Goal: Understand process/instructions: Learn how to perform a task or action

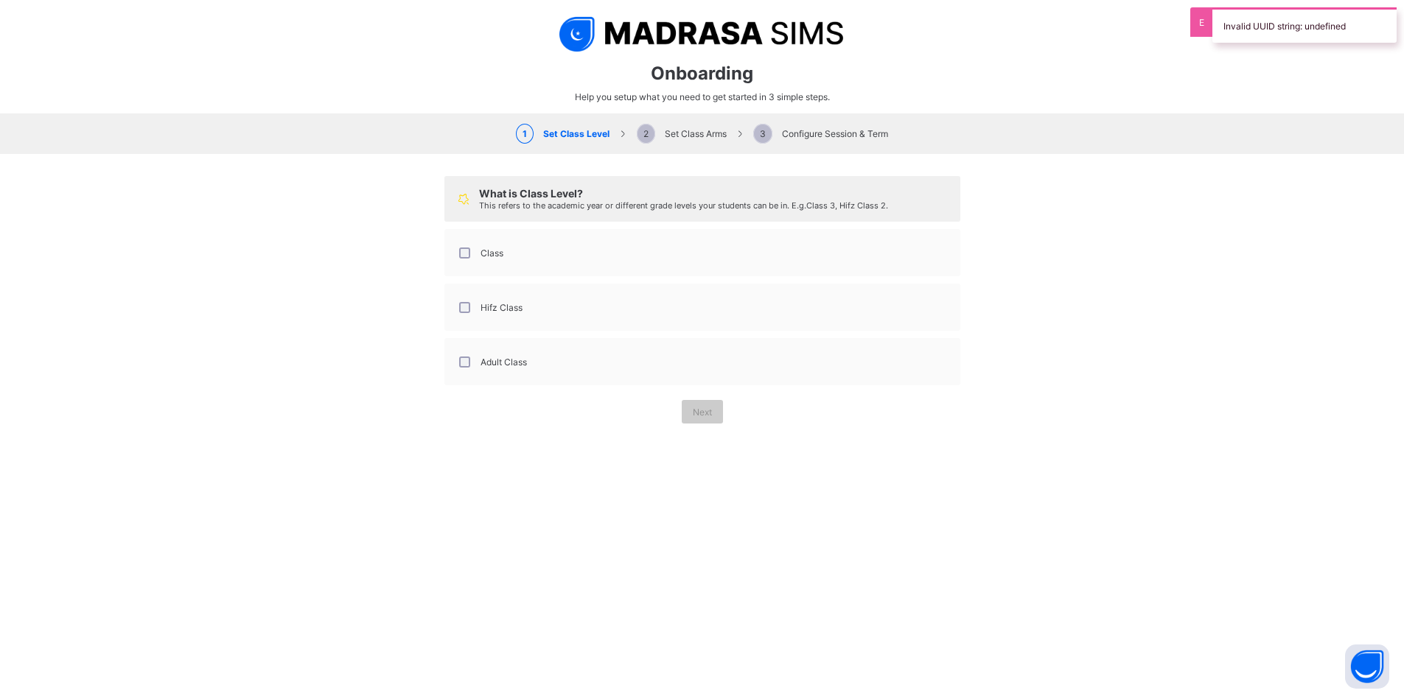
select select "**"
click at [323, 269] on div "What is Class Level? This refers to the academic year or different grade levels…" at bounding box center [702, 300] width 1404 height 292
drag, startPoint x: 451, startPoint y: 259, endPoint x: 454, endPoint y: 267, distance: 8.6
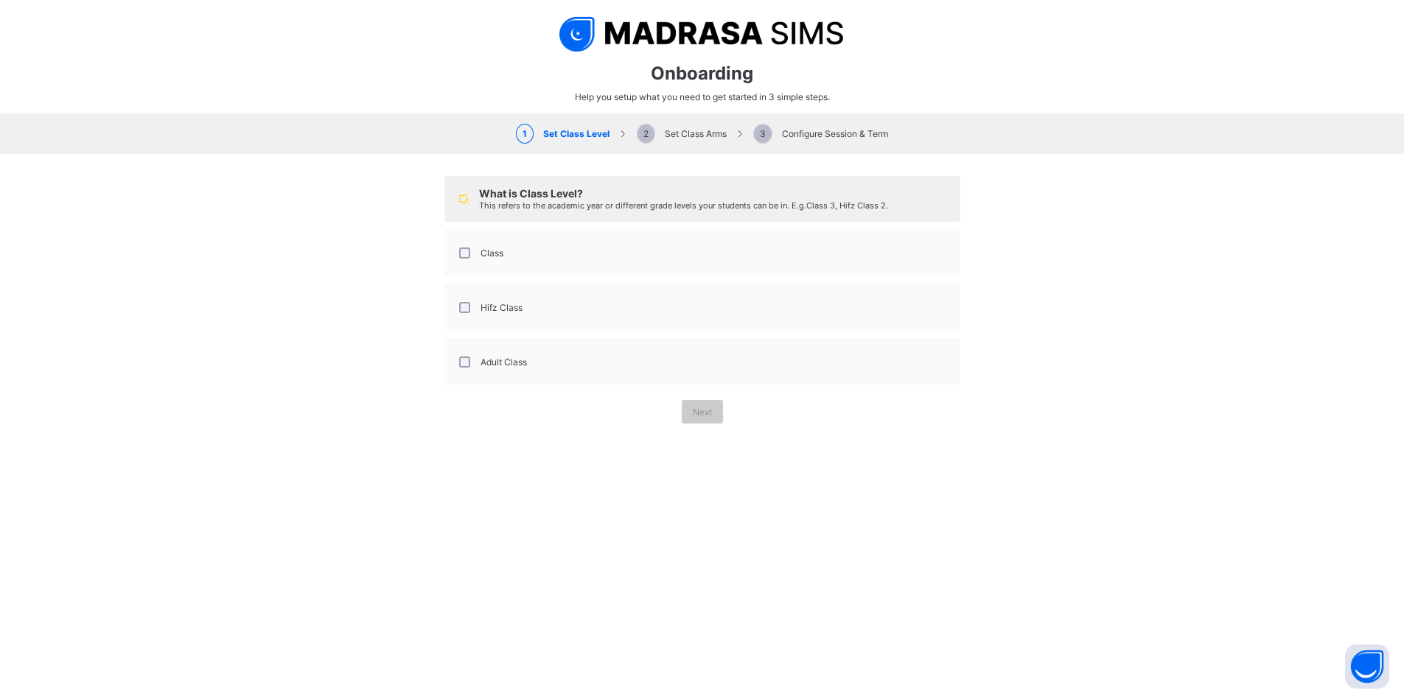
click at [452, 259] on div "Class" at bounding box center [479, 252] width 55 height 31
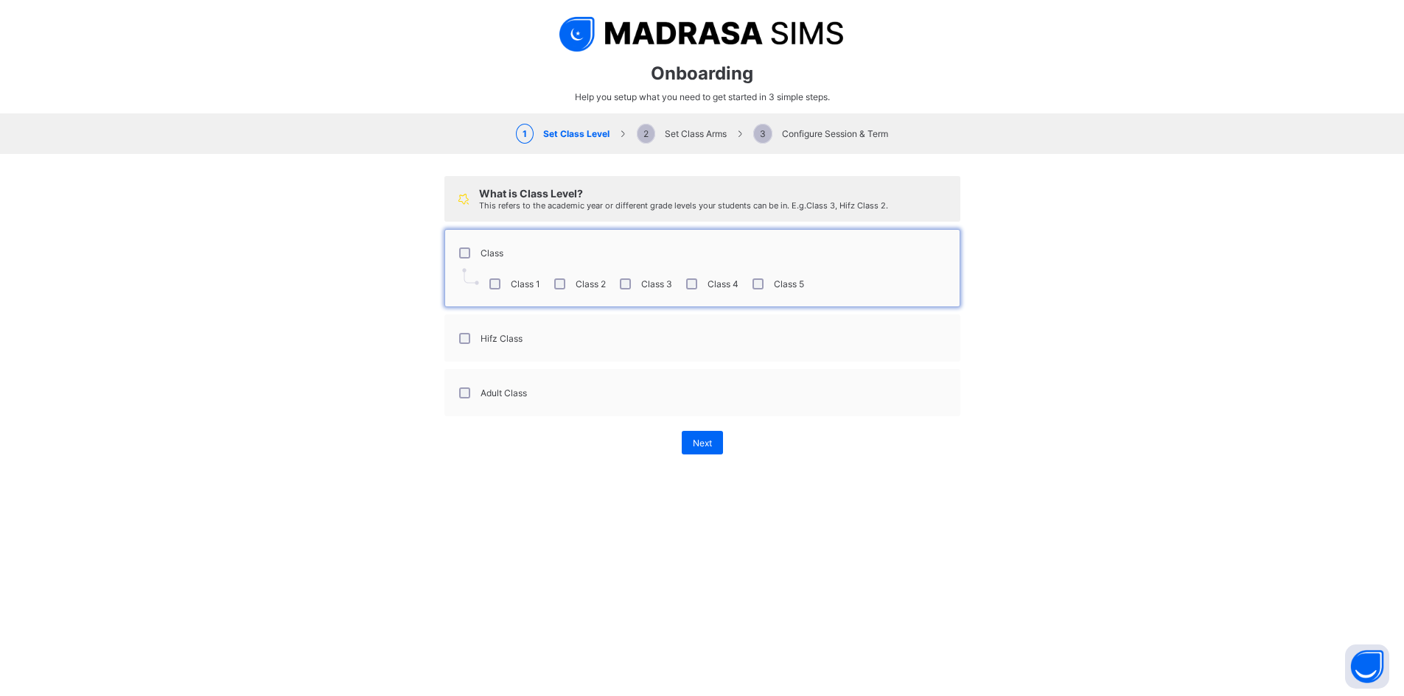
click at [452, 333] on div "Hifz Class" at bounding box center [489, 338] width 74 height 31
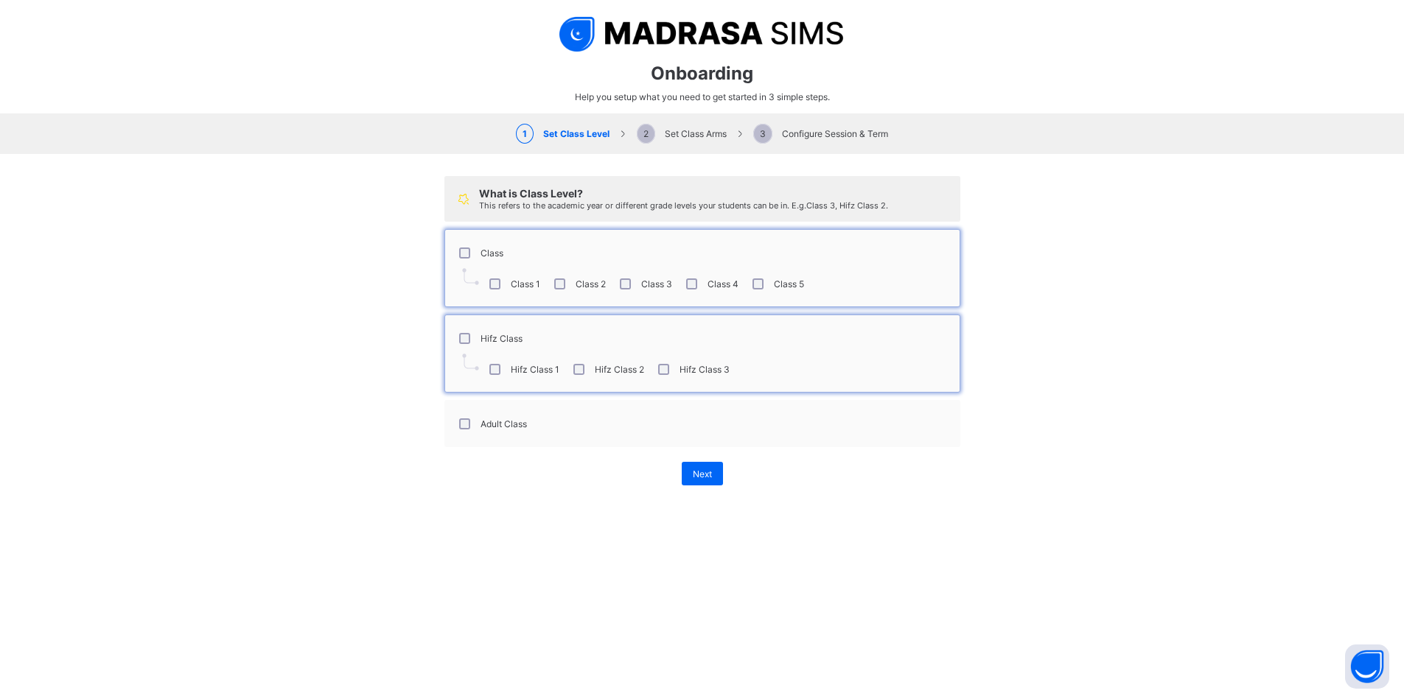
click at [458, 416] on div "Adult Class" at bounding box center [491, 423] width 78 height 31
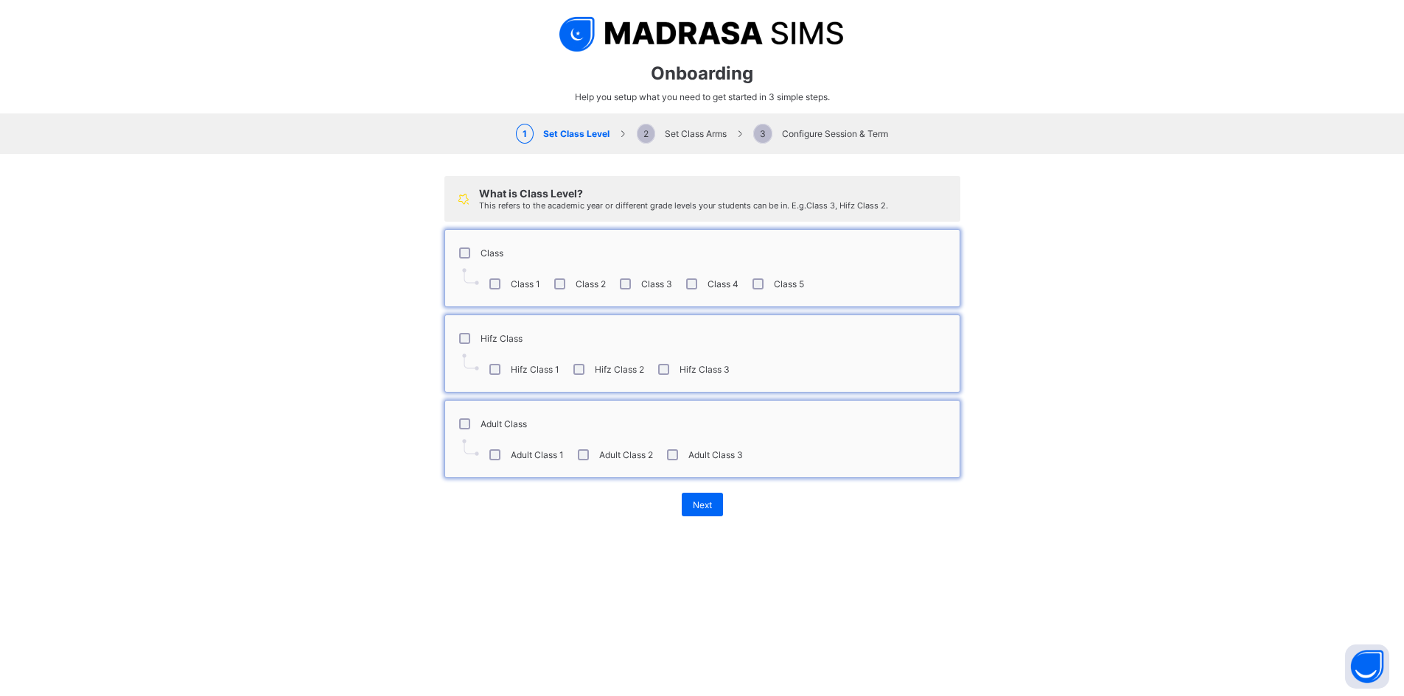
click at [765, 283] on div "Class 5" at bounding box center [776, 284] width 55 height 11
click at [706, 505] on span "Next" at bounding box center [702, 505] width 19 height 11
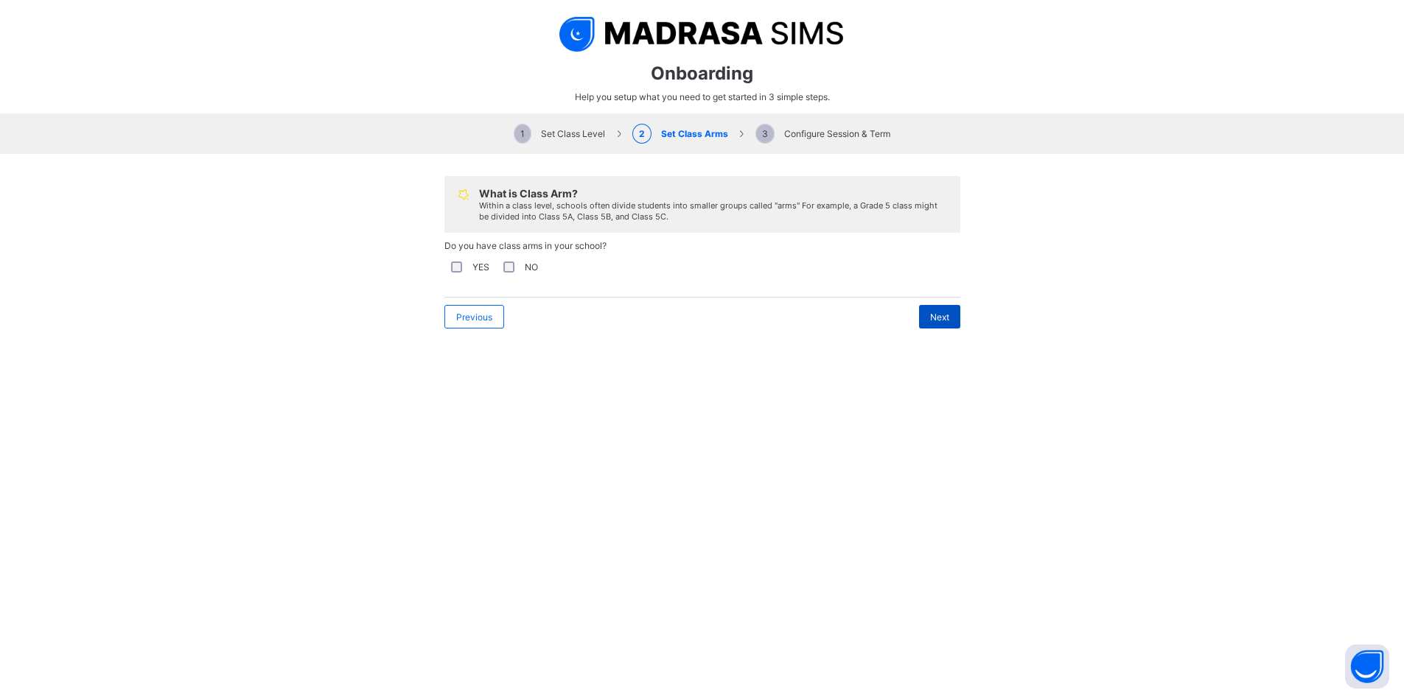
click at [919, 311] on div "Next" at bounding box center [939, 317] width 41 height 24
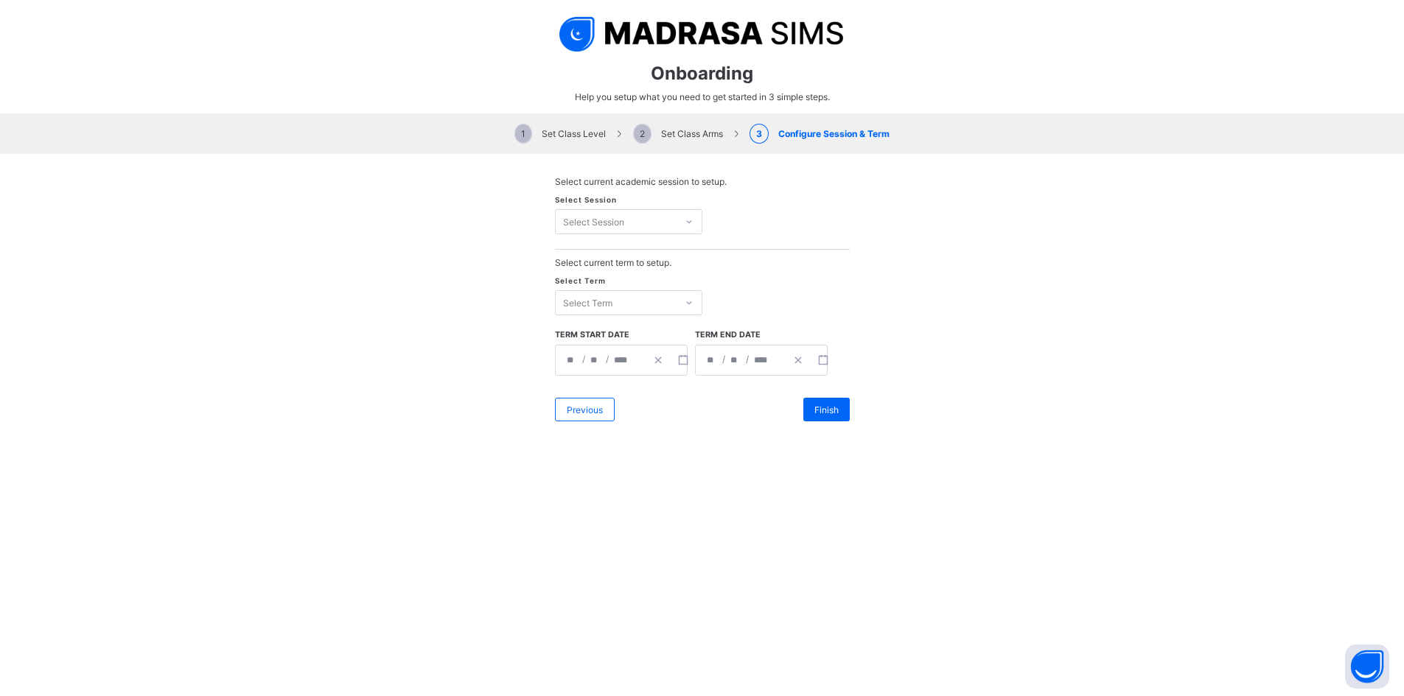
click at [656, 211] on div "Select Session" at bounding box center [616, 221] width 121 height 21
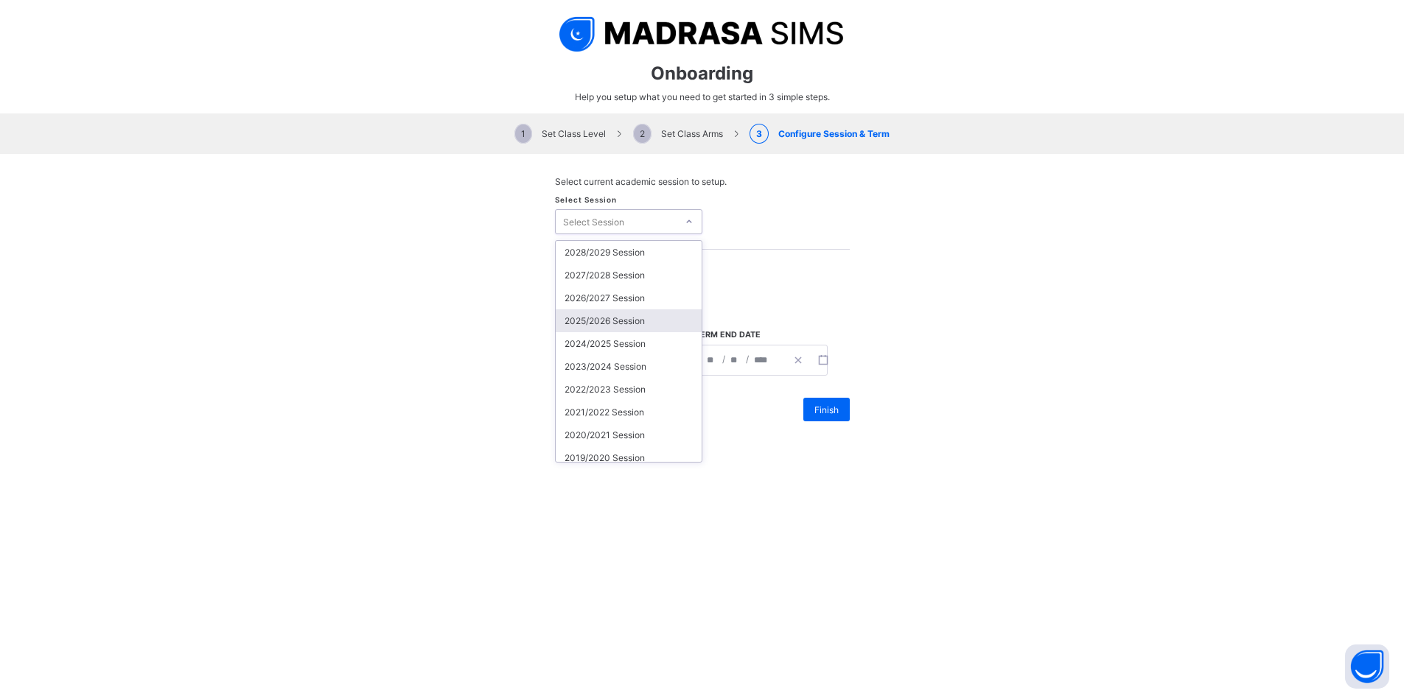
click at [642, 324] on div "2025/2026 Session" at bounding box center [629, 320] width 146 height 23
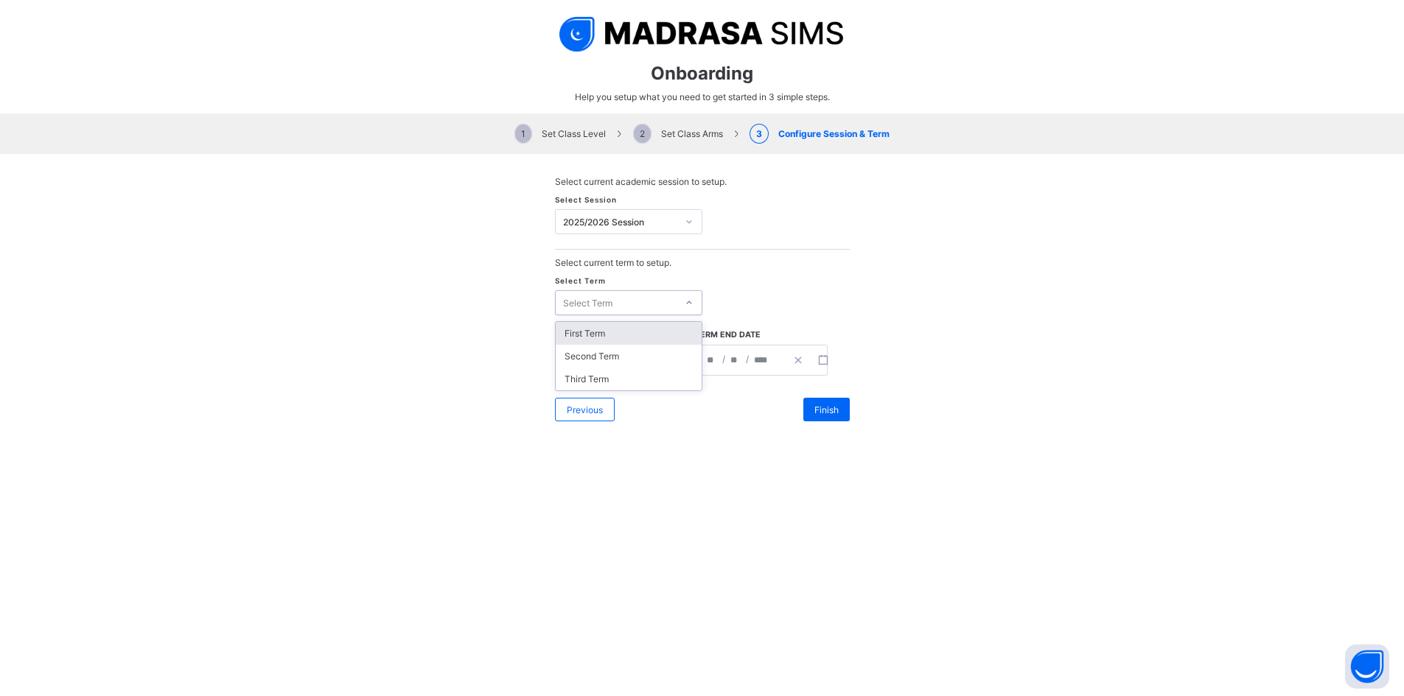
click at [654, 308] on div "Select Term" at bounding box center [616, 302] width 121 height 21
click at [648, 331] on div "First Term" at bounding box center [629, 333] width 146 height 23
click at [728, 364] on div "**********" at bounding box center [761, 360] width 133 height 31
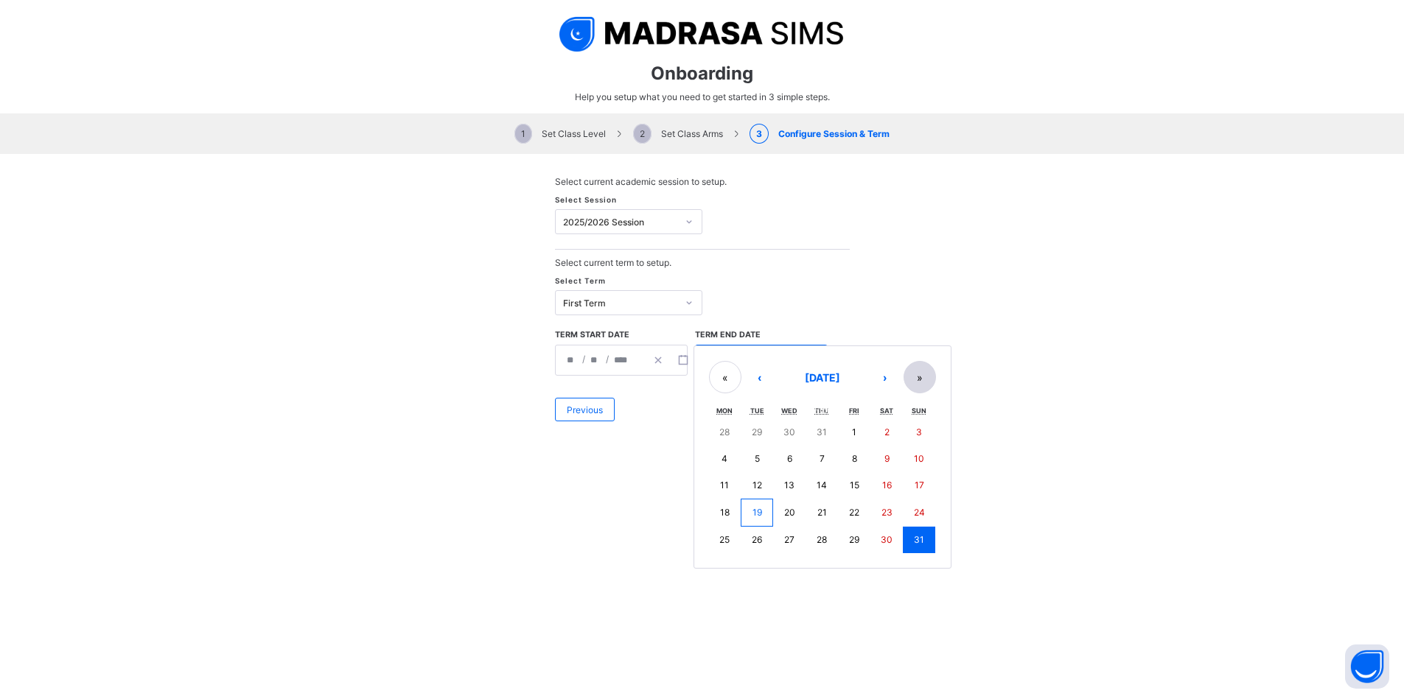
click at [906, 379] on button "»" at bounding box center [919, 377] width 32 height 32
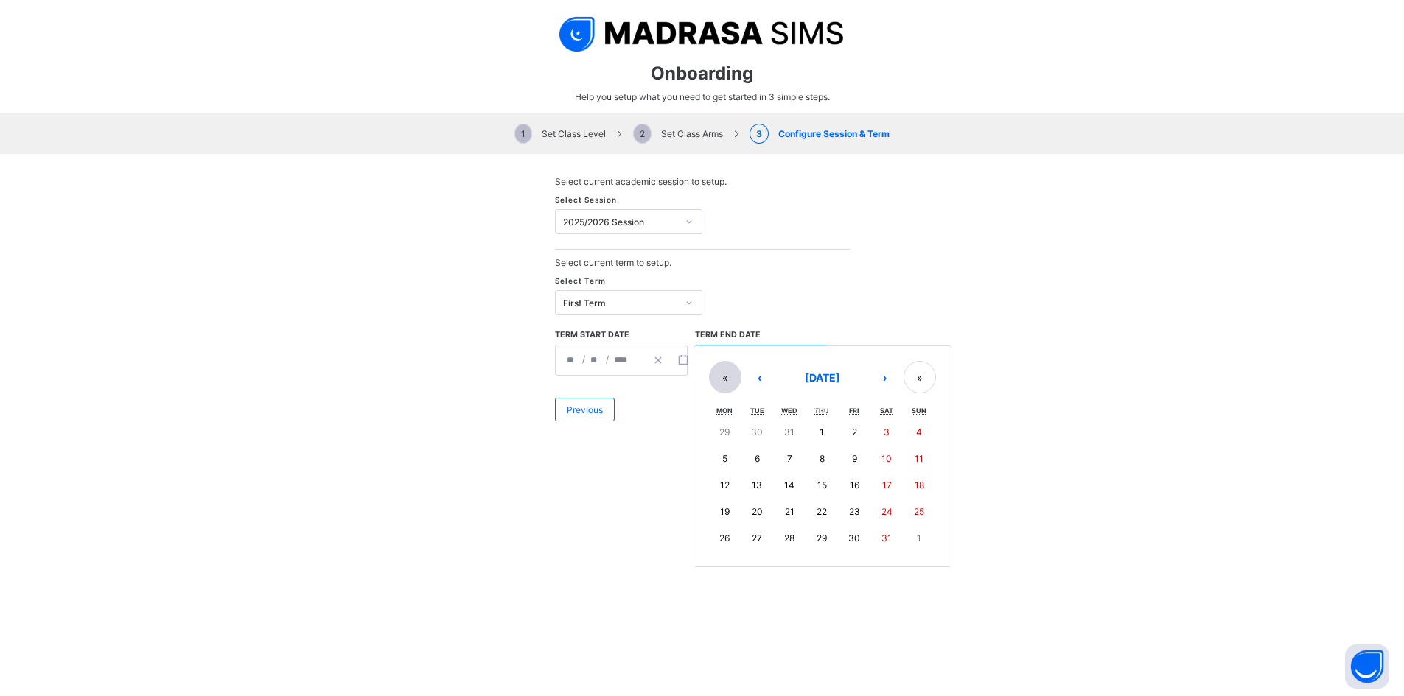
click at [715, 365] on button "«" at bounding box center [725, 377] width 32 height 32
click at [1006, 332] on div "**********" at bounding box center [702, 299] width 1404 height 290
click at [738, 368] on div "**********" at bounding box center [741, 360] width 90 height 29
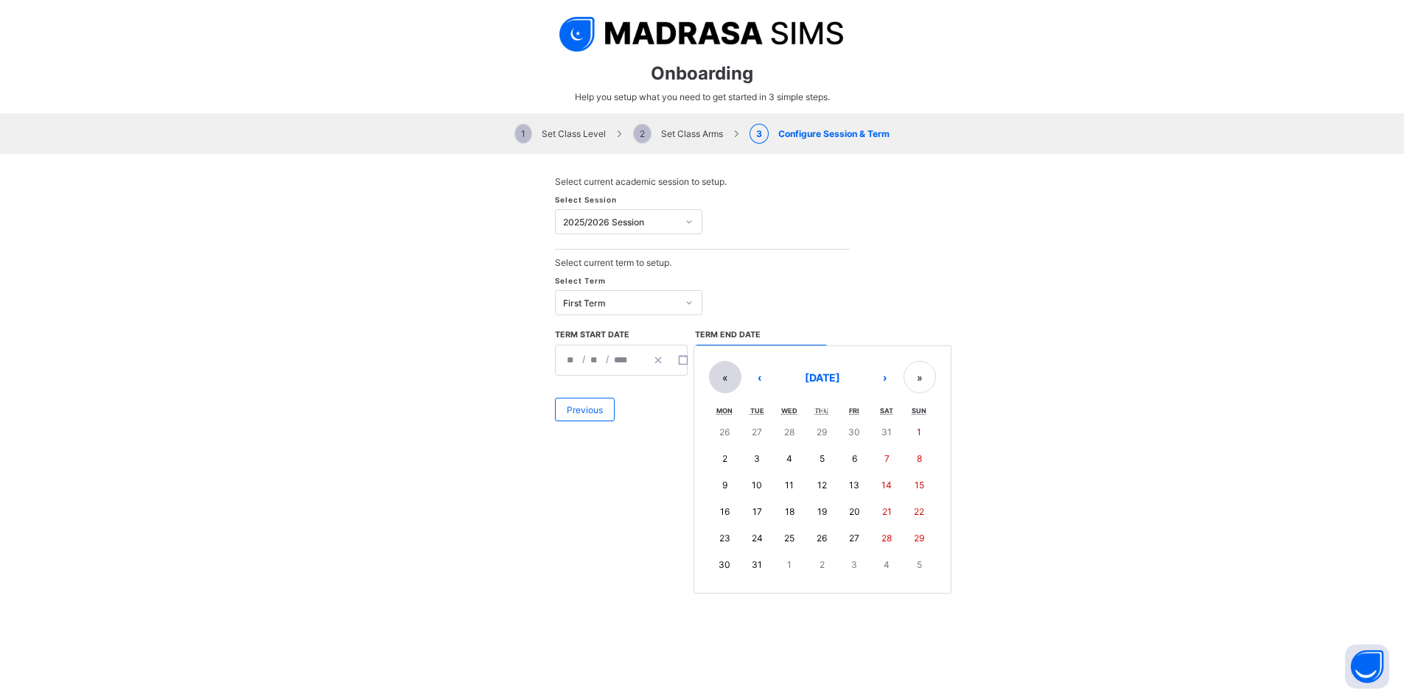
click at [722, 376] on button "«" at bounding box center [725, 377] width 32 height 32
click at [722, 377] on button "«" at bounding box center [725, 377] width 32 height 32
click at [903, 376] on button "»" at bounding box center [919, 377] width 32 height 32
click at [754, 374] on button "‹" at bounding box center [759, 377] width 32 height 32
click at [838, 530] on button "31" at bounding box center [854, 538] width 32 height 27
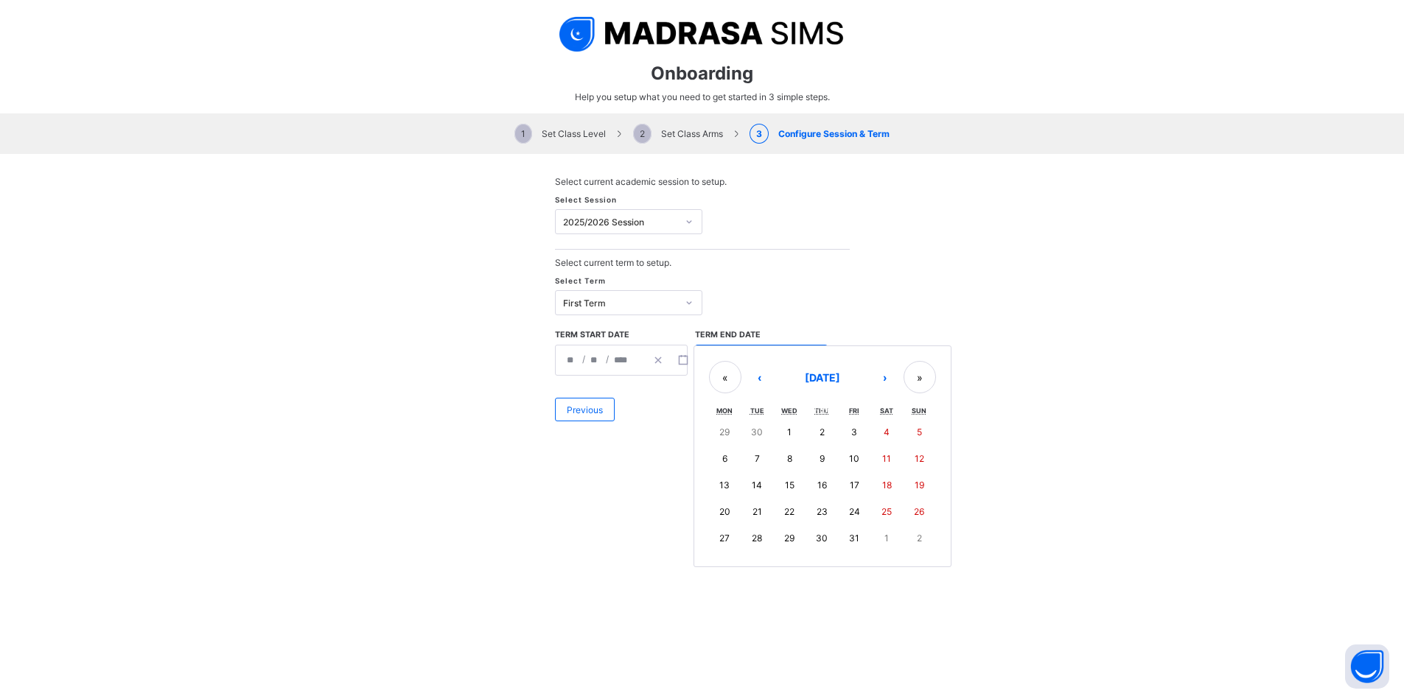
type input "**********"
type input "*"
type input "****"
click at [826, 408] on span "Finish" at bounding box center [826, 409] width 24 height 11
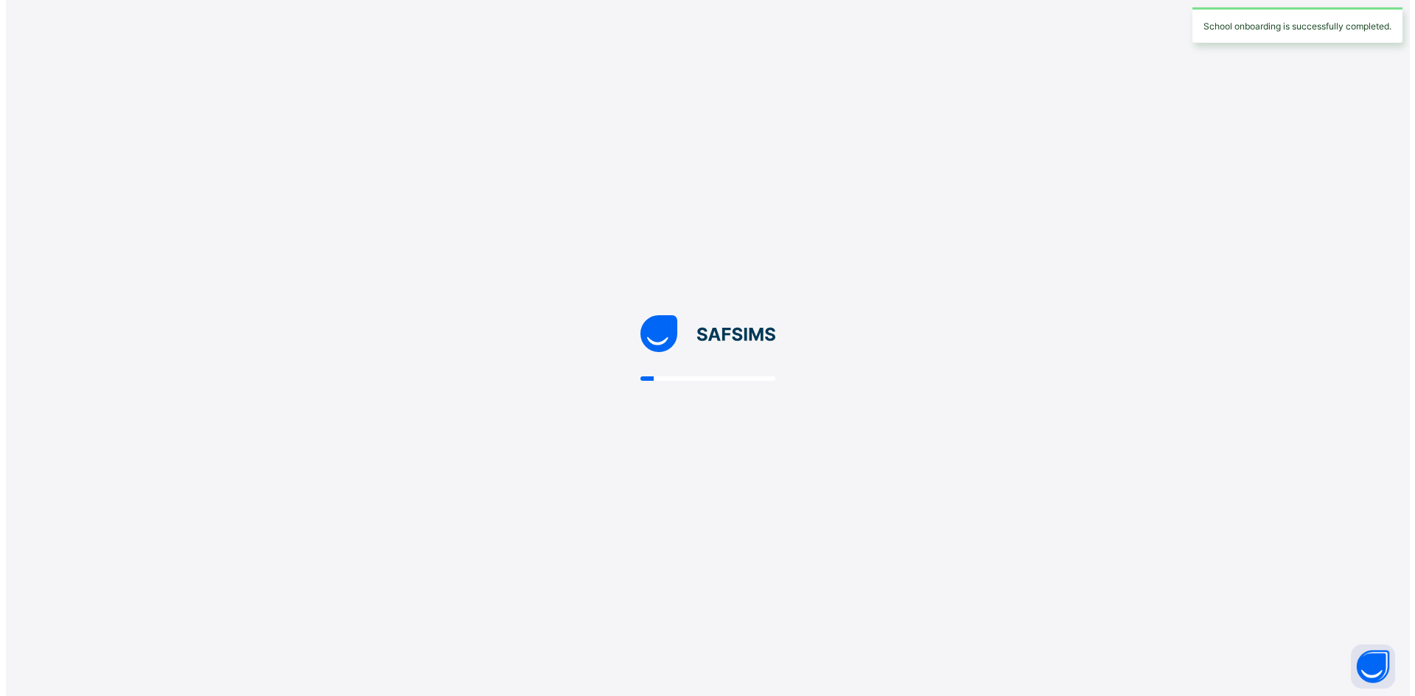
scroll to position [0, 0]
select select "**"
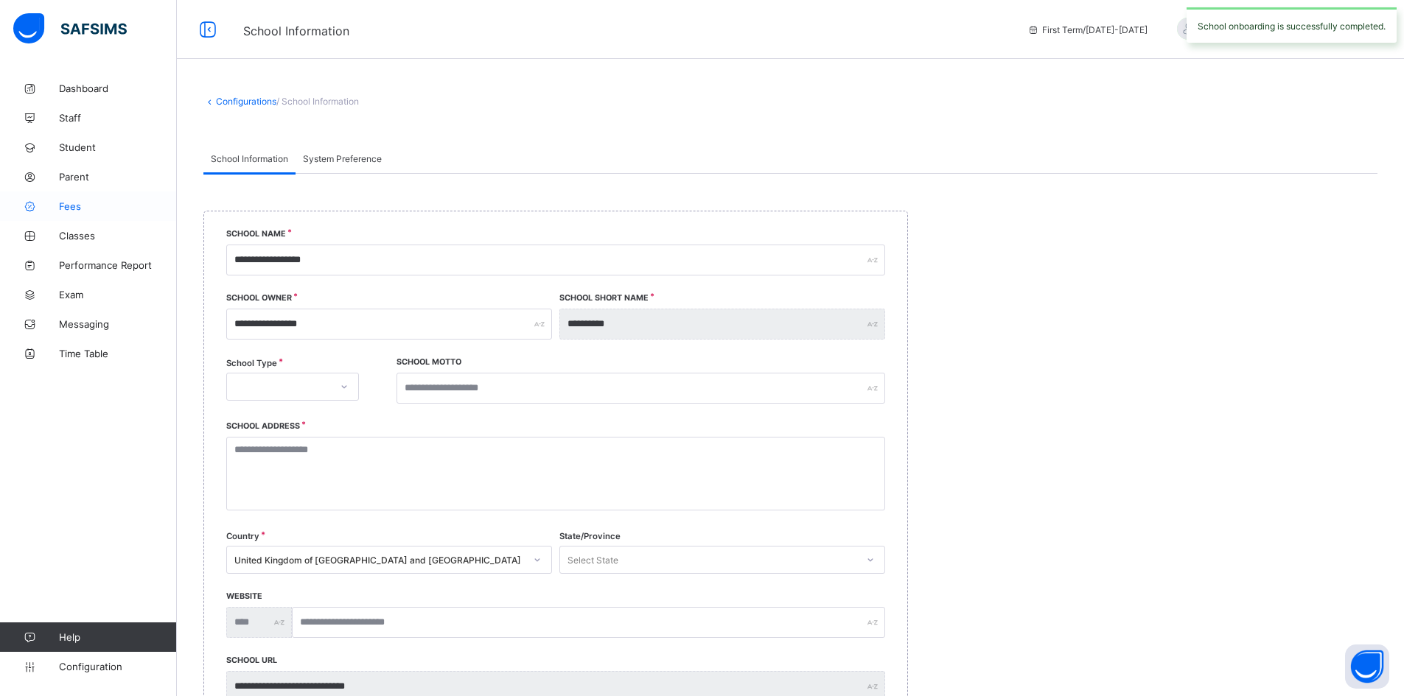
click at [91, 198] on link "Fees" at bounding box center [88, 206] width 177 height 29
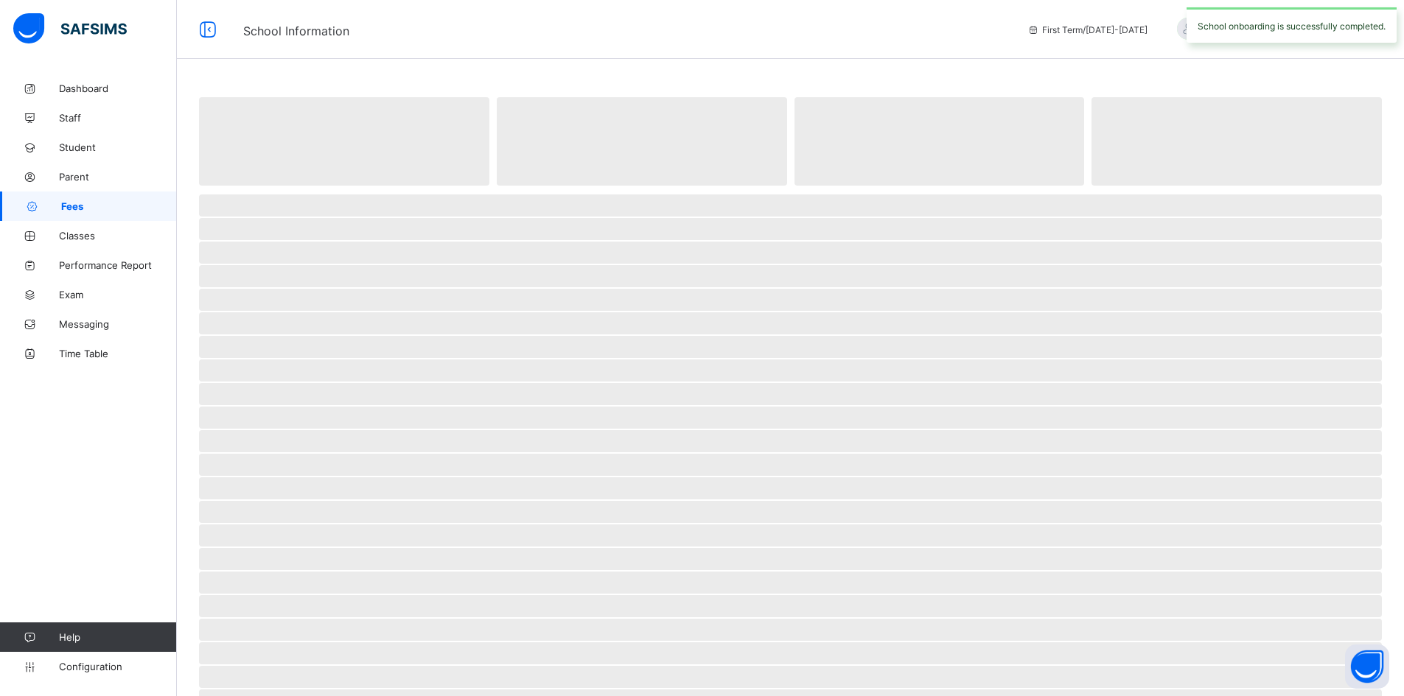
select select "****"
select select "*"
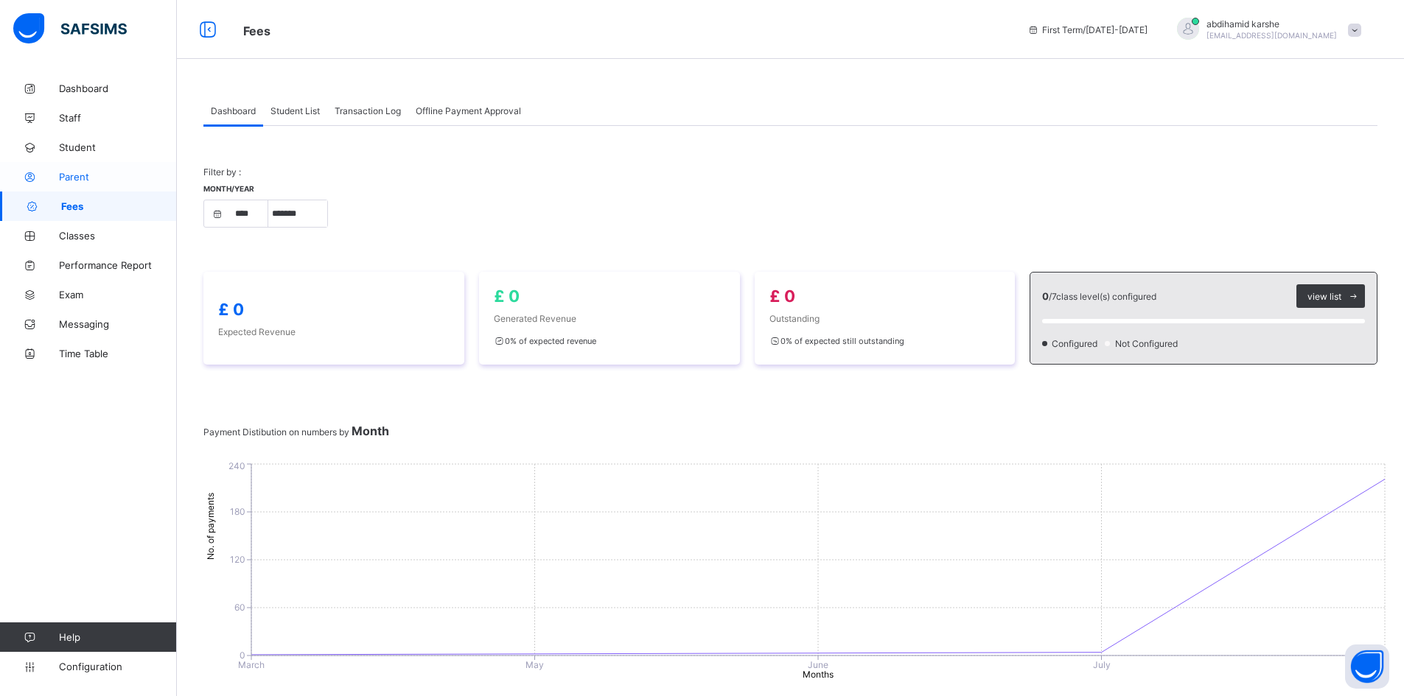
click at [86, 177] on span "Parent" at bounding box center [118, 177] width 118 height 12
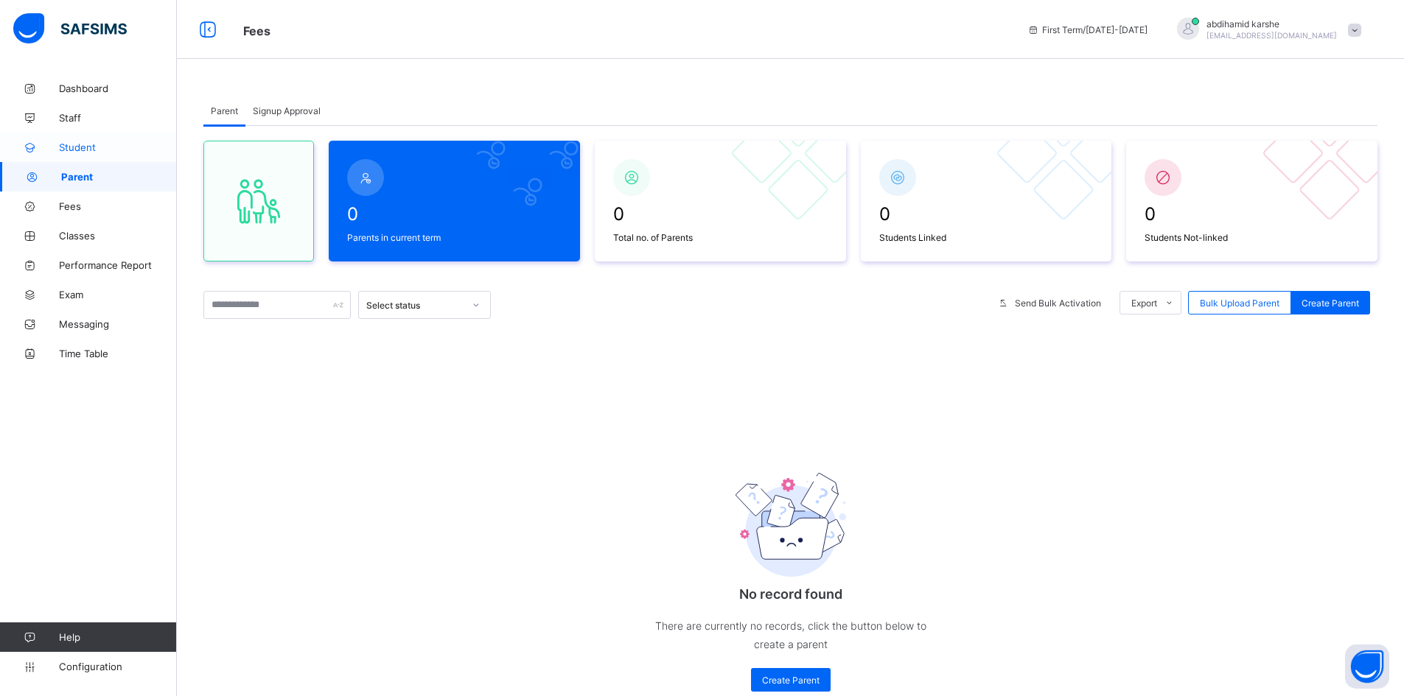
click at [101, 149] on span "Student" at bounding box center [118, 147] width 118 height 12
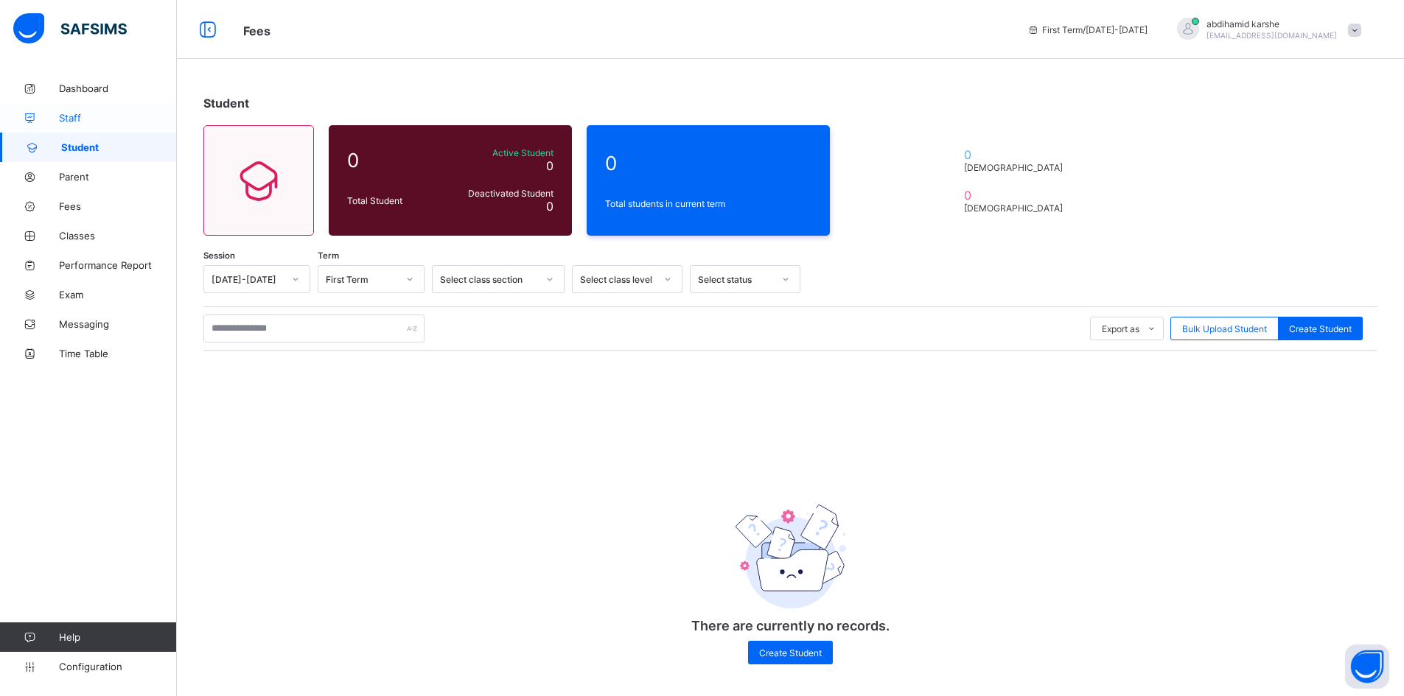
click at [102, 118] on span "Staff" at bounding box center [118, 118] width 118 height 12
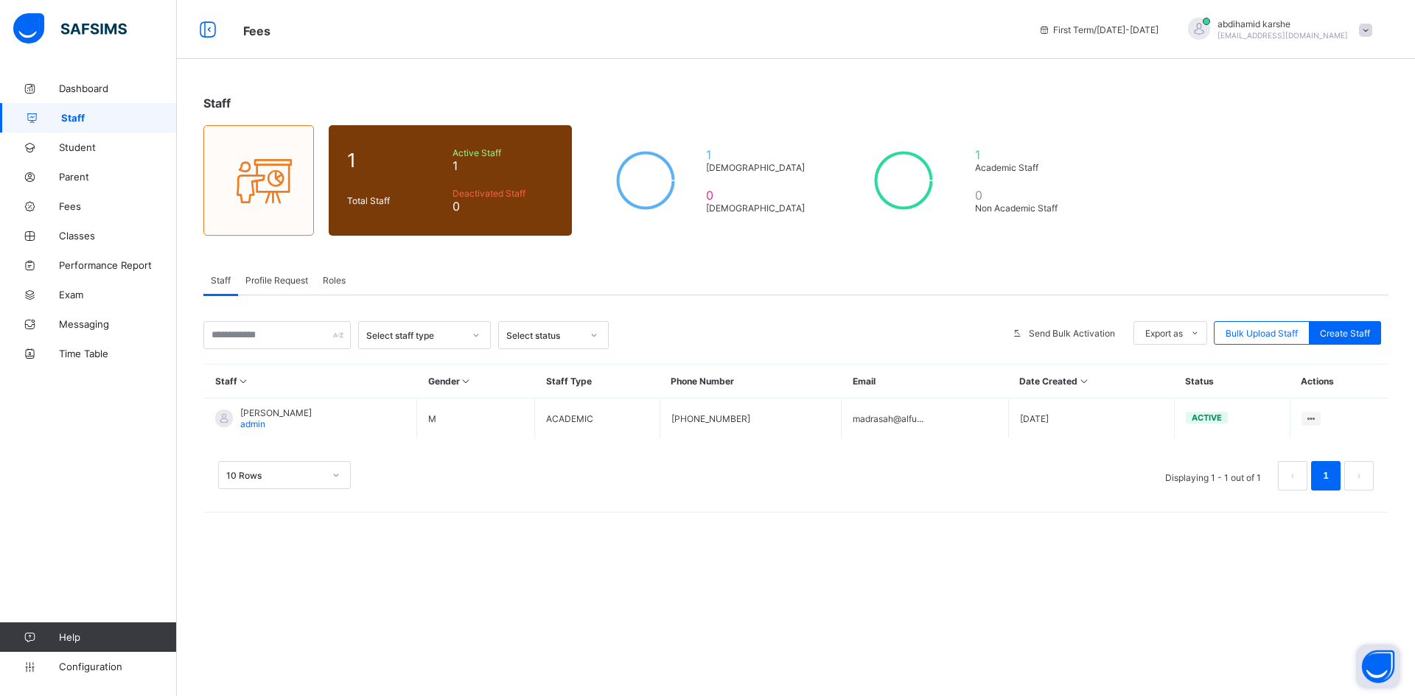
click at [1399, 676] on button "Open asap" at bounding box center [1378, 667] width 44 height 44
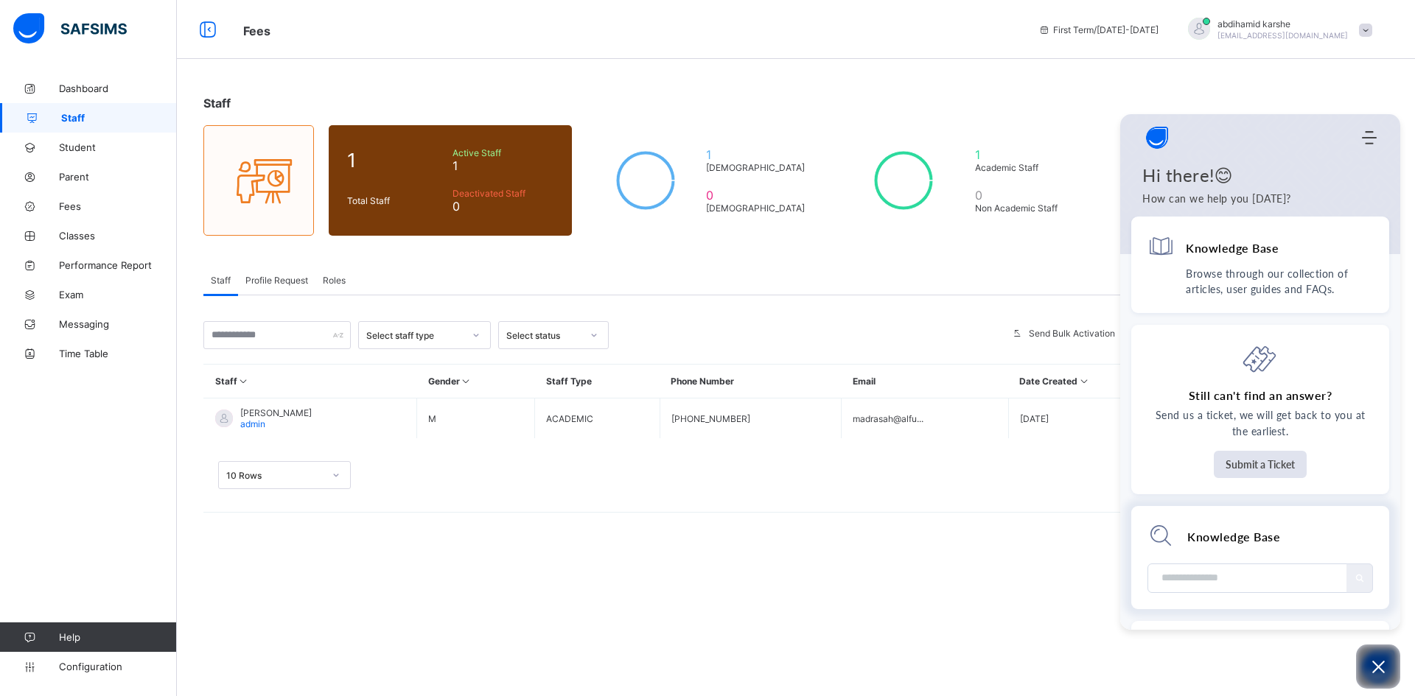
click at [1250, 578] on input "Module search widget" at bounding box center [1248, 578] width 177 height 28
type input "******"
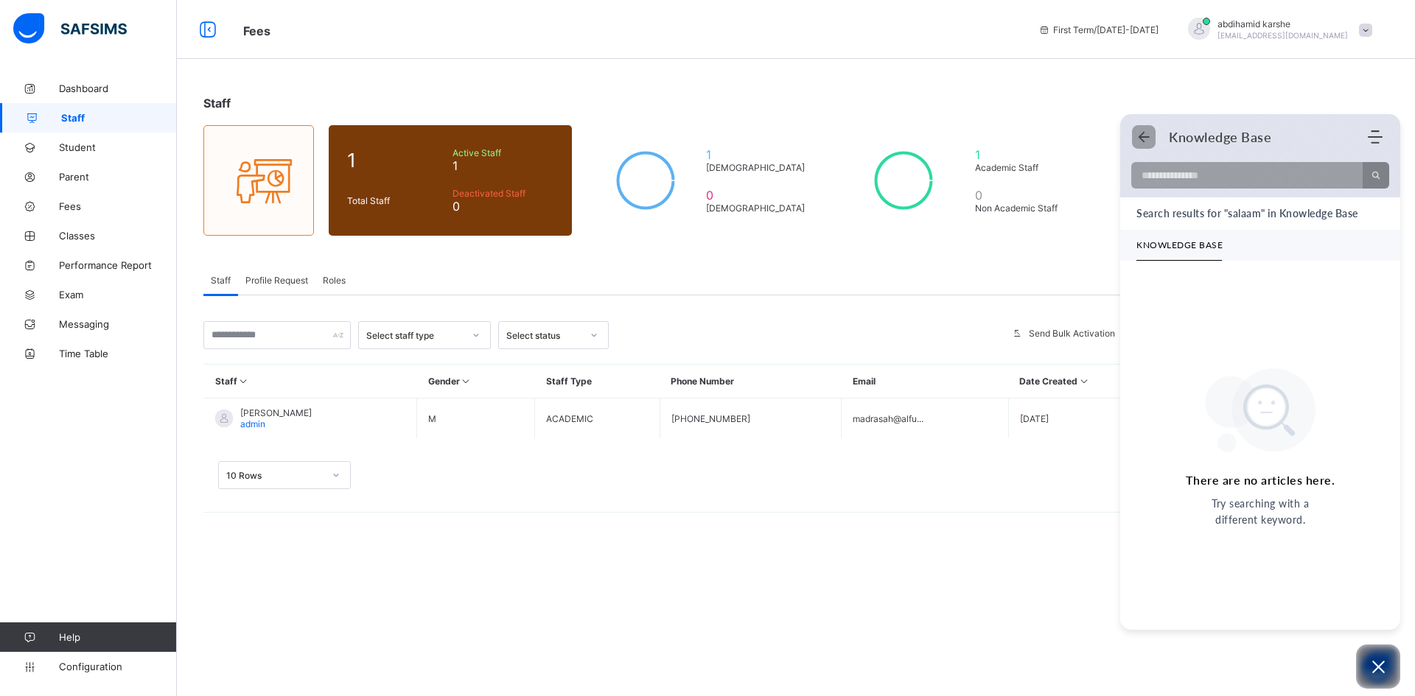
click at [1150, 133] on icon "Back" at bounding box center [1143, 137] width 15 height 15
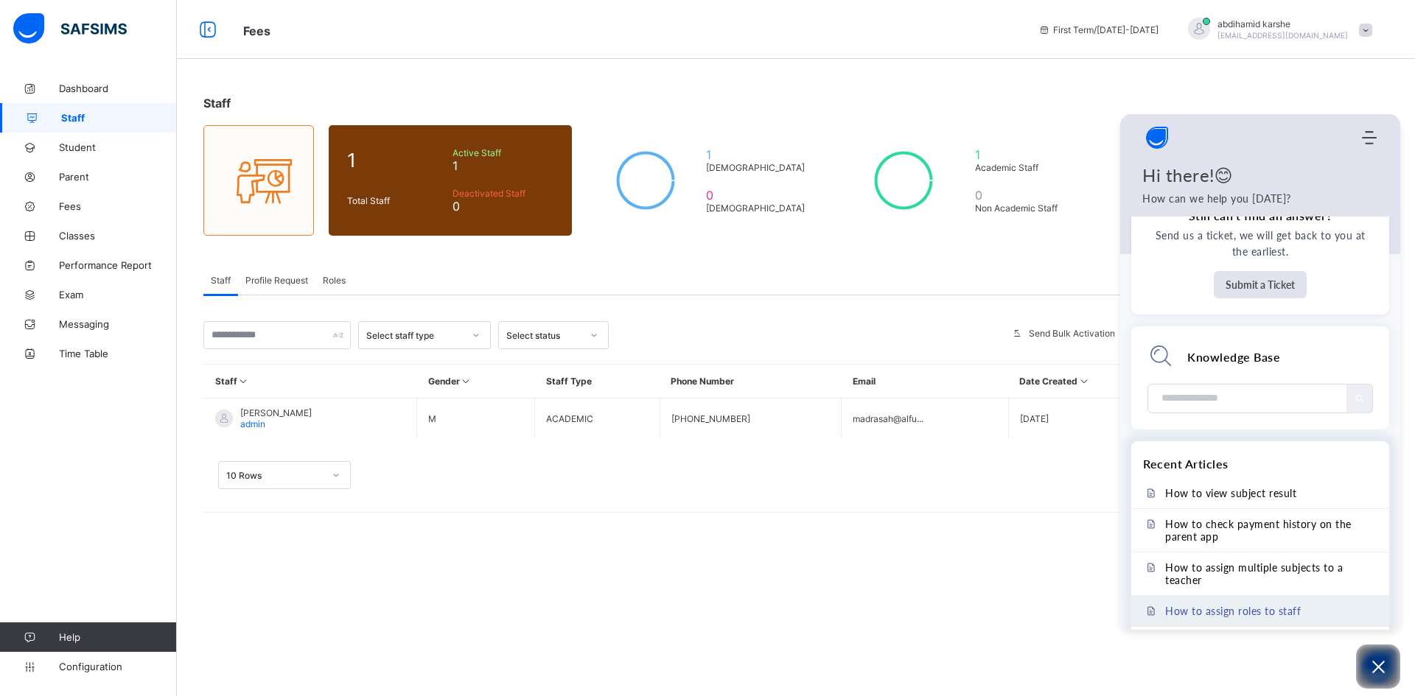
scroll to position [396, 0]
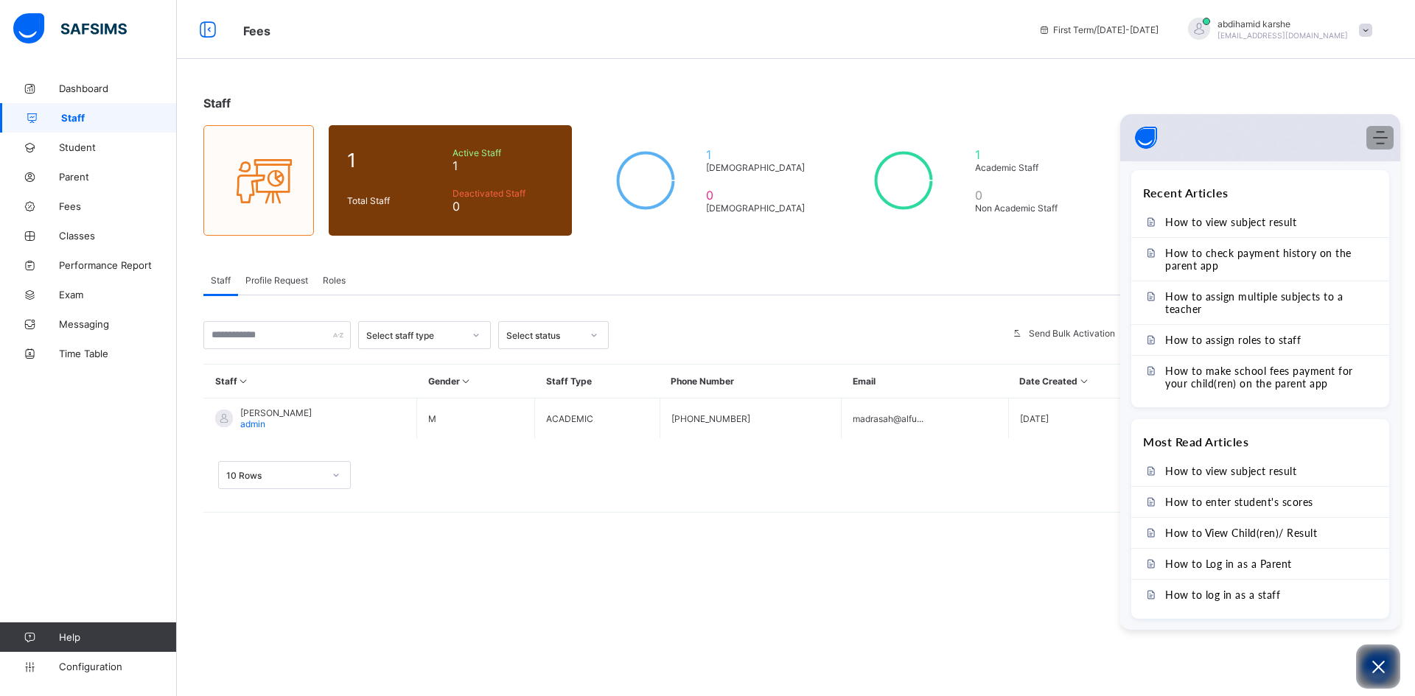
click at [1383, 144] on use "Modules Menu" at bounding box center [1380, 137] width 15 height 13
click at [93, 301] on link "Exam" at bounding box center [88, 294] width 177 height 29
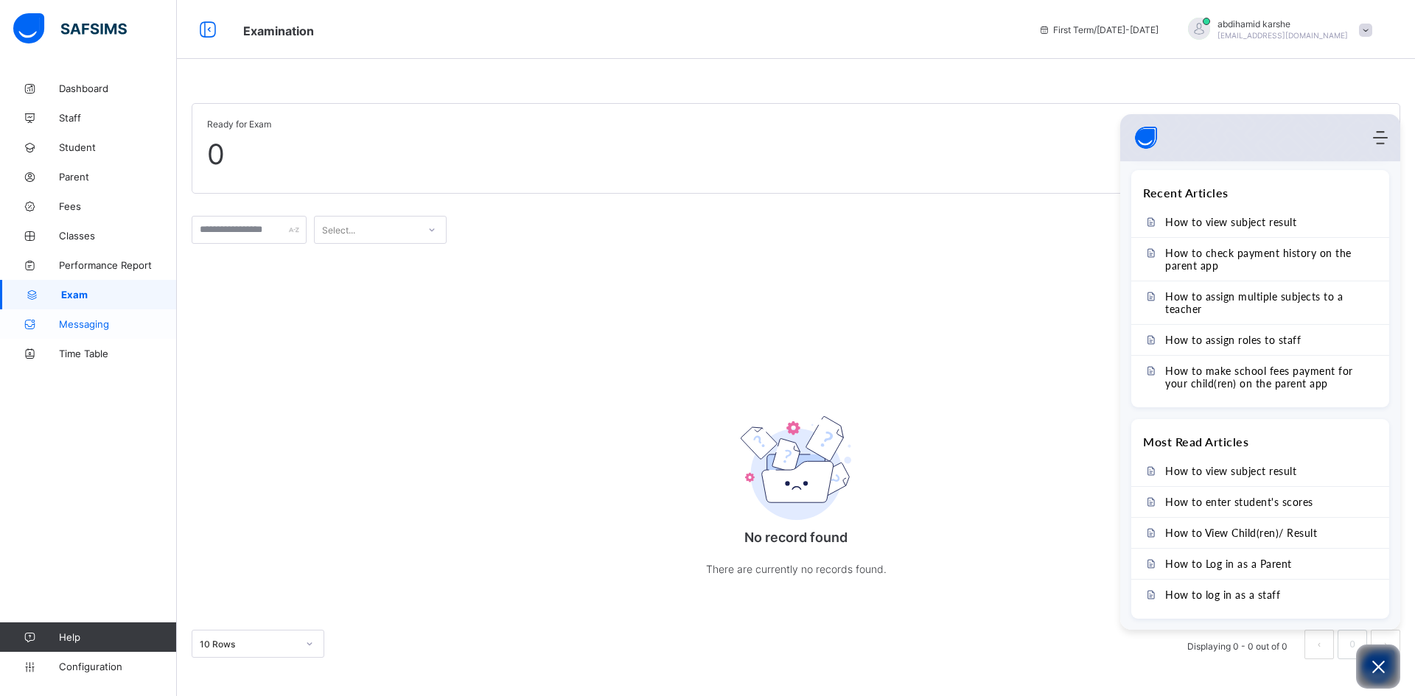
click at [103, 333] on link "Messaging" at bounding box center [88, 323] width 177 height 29
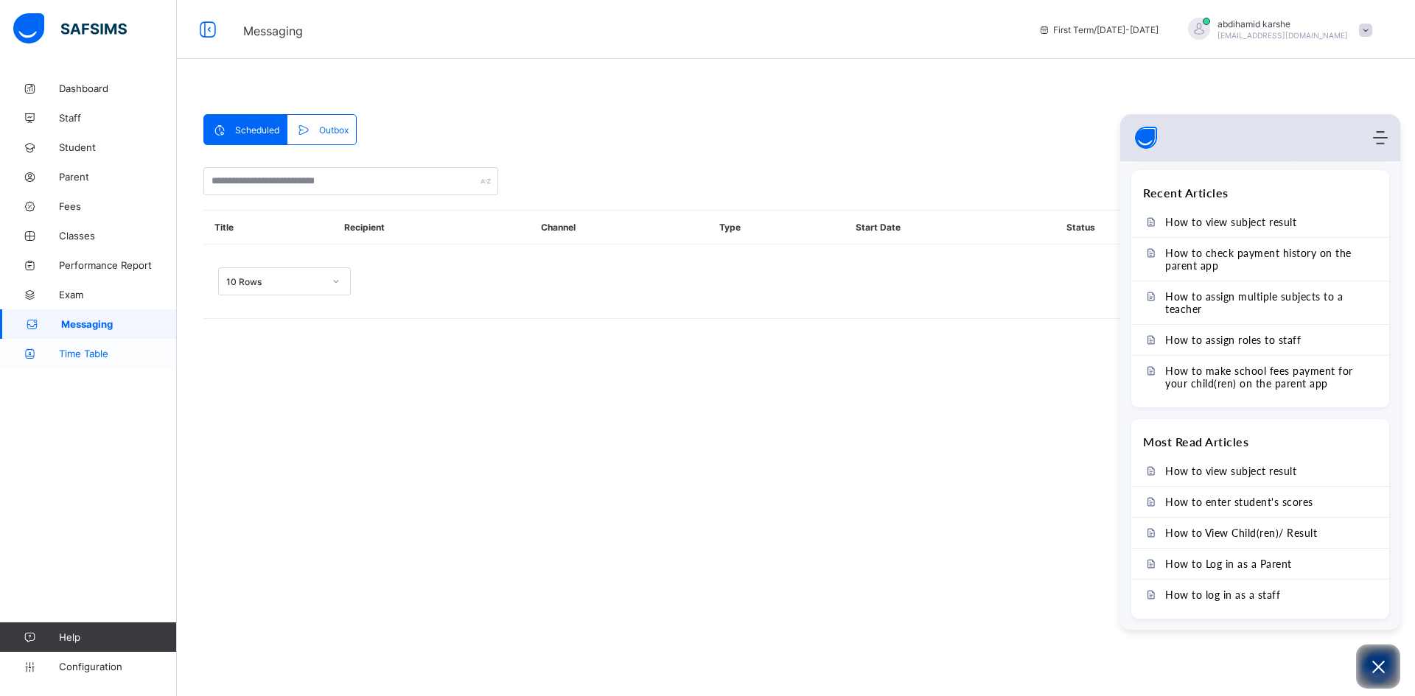
click at [119, 352] on span "Time Table" at bounding box center [118, 354] width 118 height 12
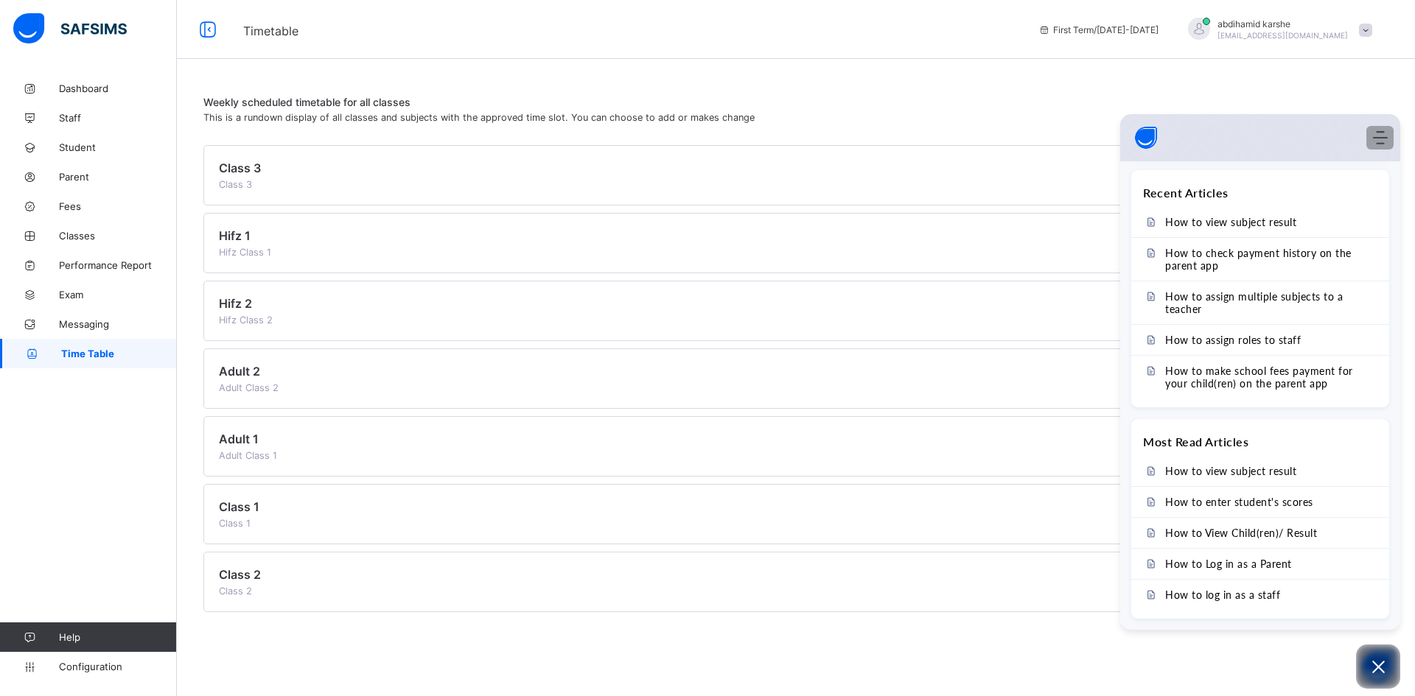
click at [1376, 133] on use "Modules Menu" at bounding box center [1380, 137] width 15 height 13
drag, startPoint x: 1342, startPoint y: 60, endPoint x: 1342, endPoint y: 77, distance: 16.2
click at [1342, 60] on div "Weekly scheduled timetable for all classes This is a rundown display of all cla…" at bounding box center [796, 348] width 1238 height 696
click at [1367, 29] on span at bounding box center [1365, 30] width 13 height 13
drag, startPoint x: 1213, startPoint y: 84, endPoint x: 1230, endPoint y: 95, distance: 20.2
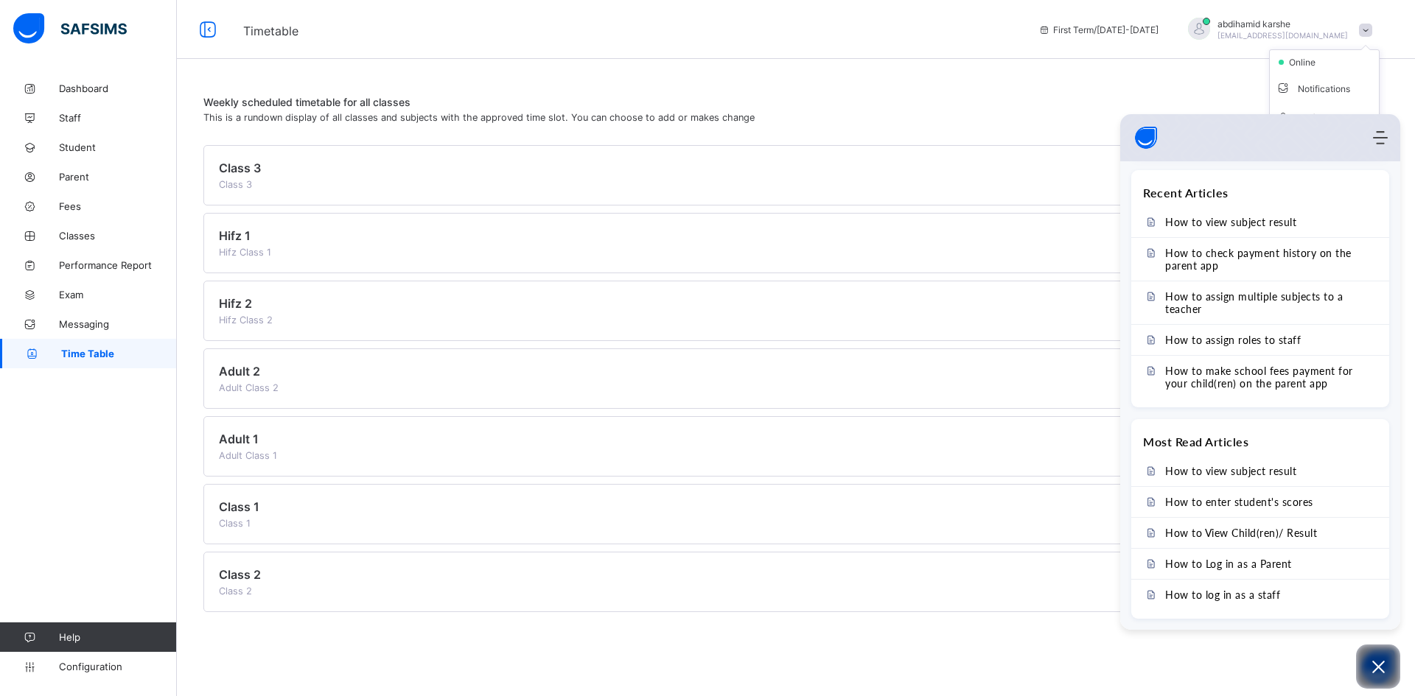
click at [1213, 83] on div "Weekly scheduled timetable for all classes This is a rundown display of all cla…" at bounding box center [796, 354] width 1238 height 561
click at [1389, 130] on div "Home Knowledge Base Submit Ticket" at bounding box center [1260, 137] width 280 height 29
click at [1325, 107] on span "Weekly scheduled timetable for all classes" at bounding box center [791, 102] width 1177 height 13
click at [1384, 668] on icon "Open asap" at bounding box center [1378, 667] width 18 height 18
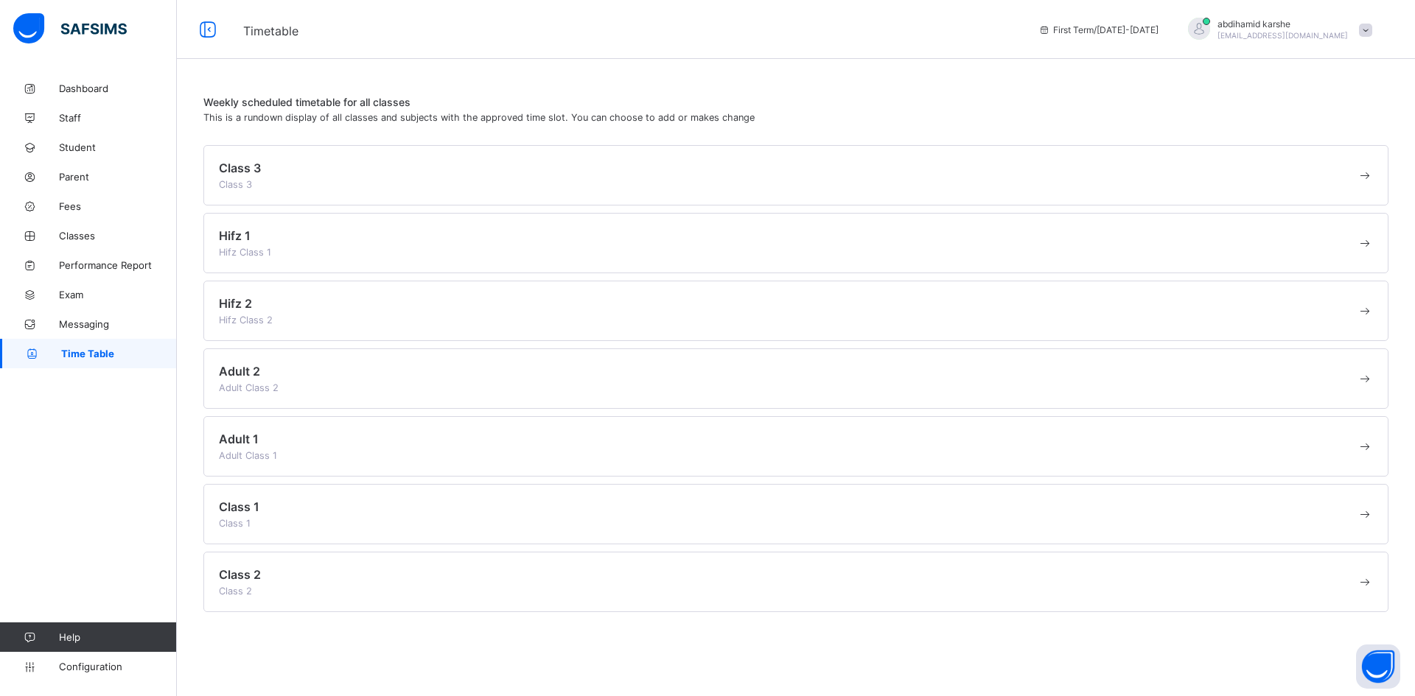
scroll to position [458, 0]
click at [87, 640] on span "Help" at bounding box center [117, 637] width 117 height 12
